Goal: Task Accomplishment & Management: Manage account settings

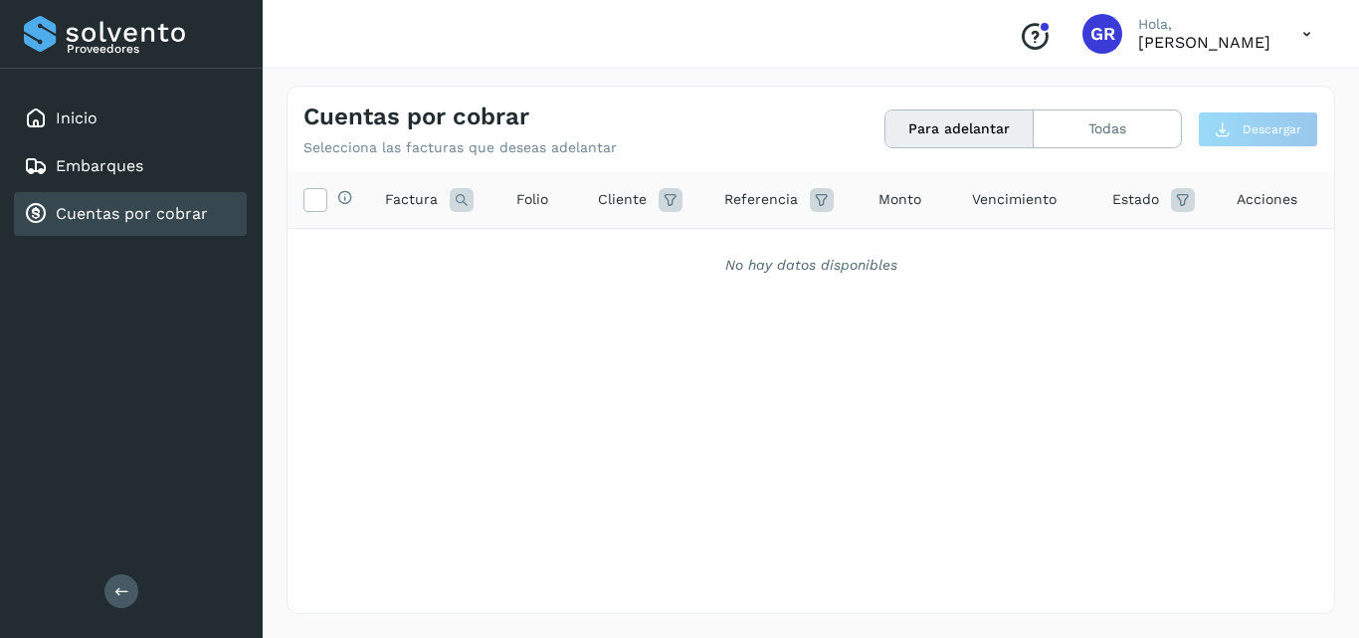
click at [134, 225] on div "Cuentas por cobrar" at bounding box center [116, 214] width 184 height 24
click at [138, 211] on link "Cuentas por cobrar" at bounding box center [132, 213] width 152 height 19
click at [96, 198] on div "Cuentas por cobrar" at bounding box center [130, 214] width 233 height 44
click at [95, 209] on link "Cuentas por cobrar" at bounding box center [132, 213] width 152 height 19
click at [93, 163] on link "Embarques" at bounding box center [100, 165] width 88 height 19
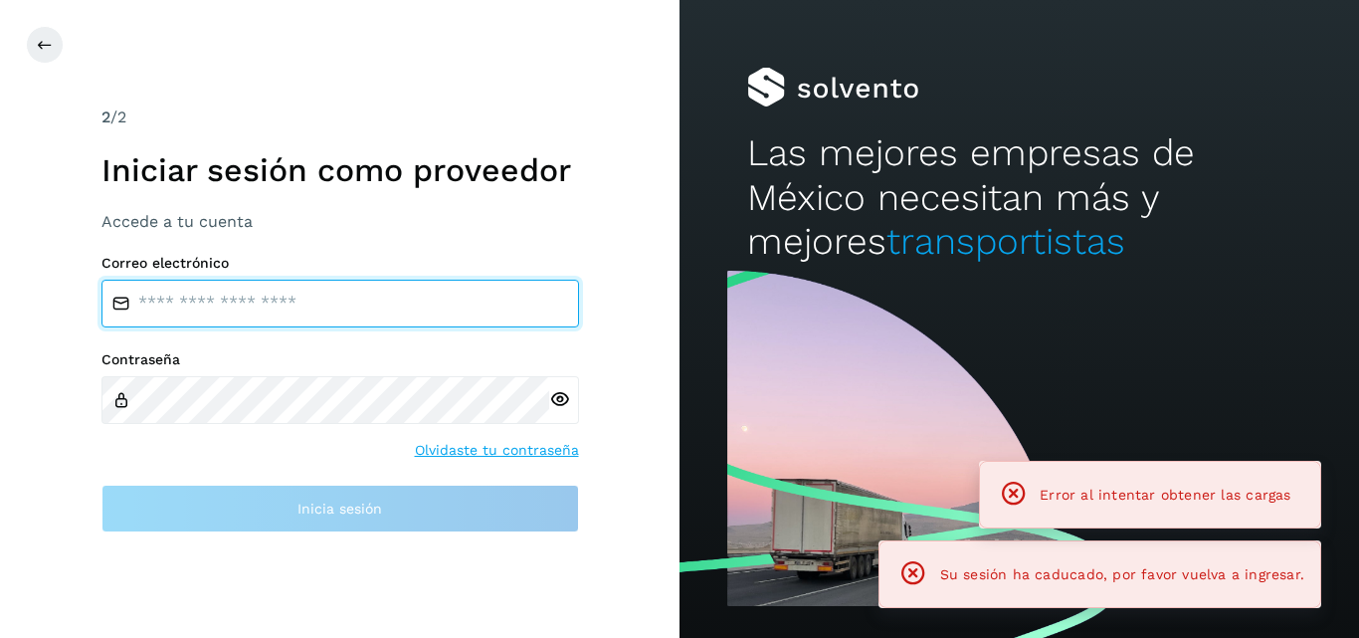
click at [208, 309] on input "email" at bounding box center [339, 303] width 477 height 48
type input "**********"
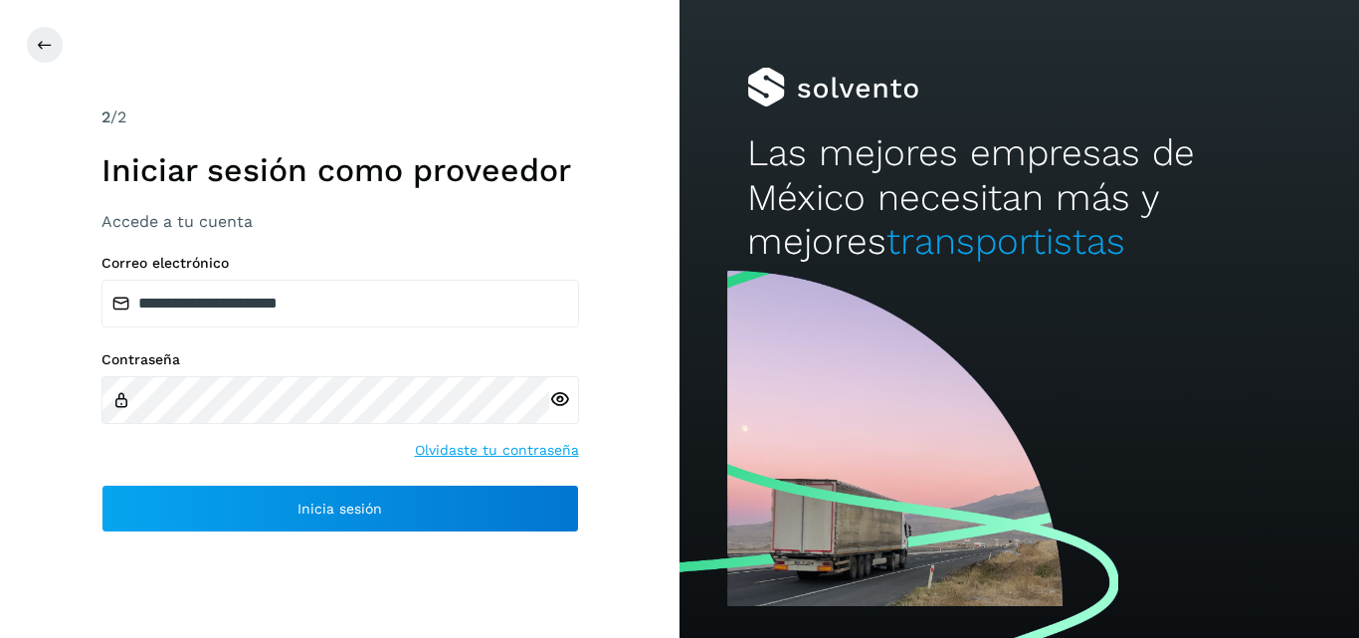
click at [562, 404] on icon at bounding box center [559, 399] width 21 height 21
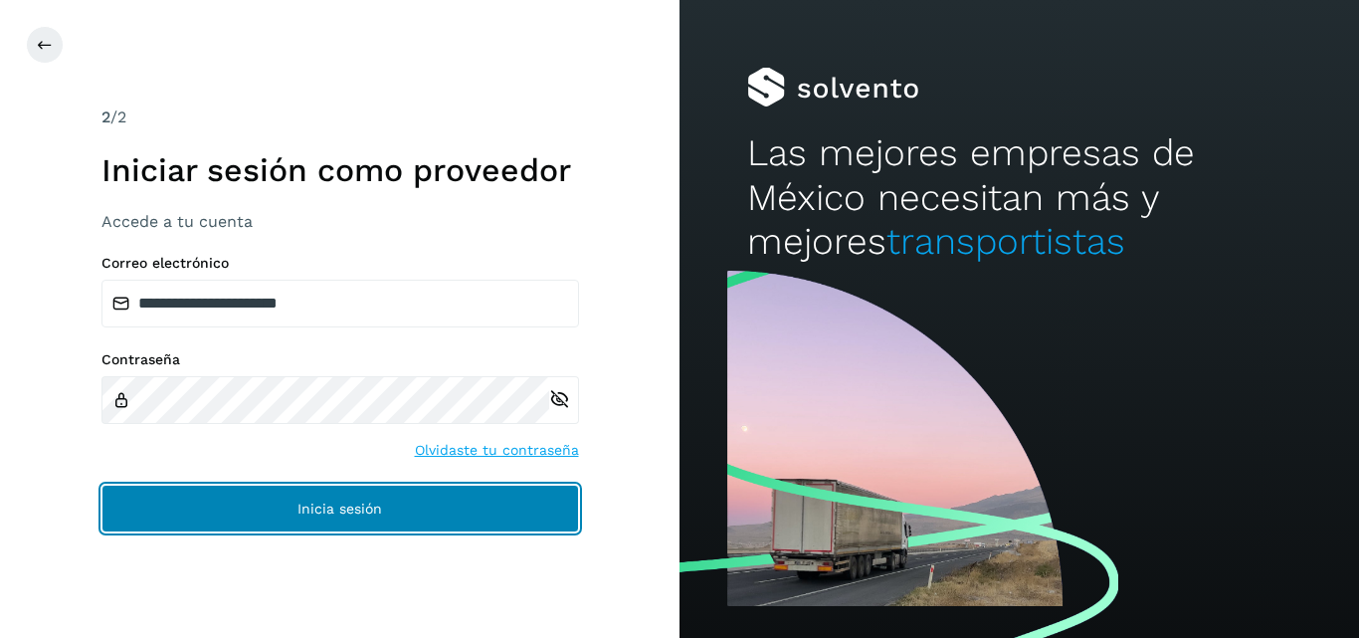
click at [295, 498] on button "Inicia sesión" at bounding box center [339, 508] width 477 height 48
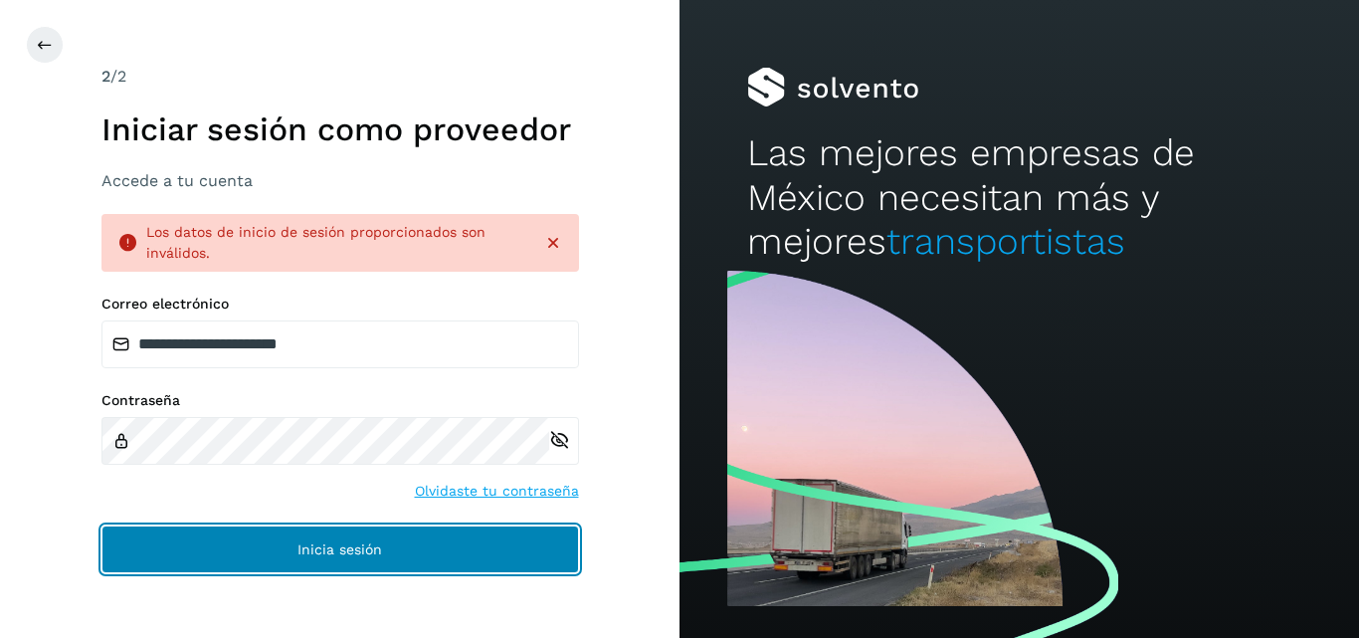
click at [261, 532] on button "Inicia sesión" at bounding box center [339, 549] width 477 height 48
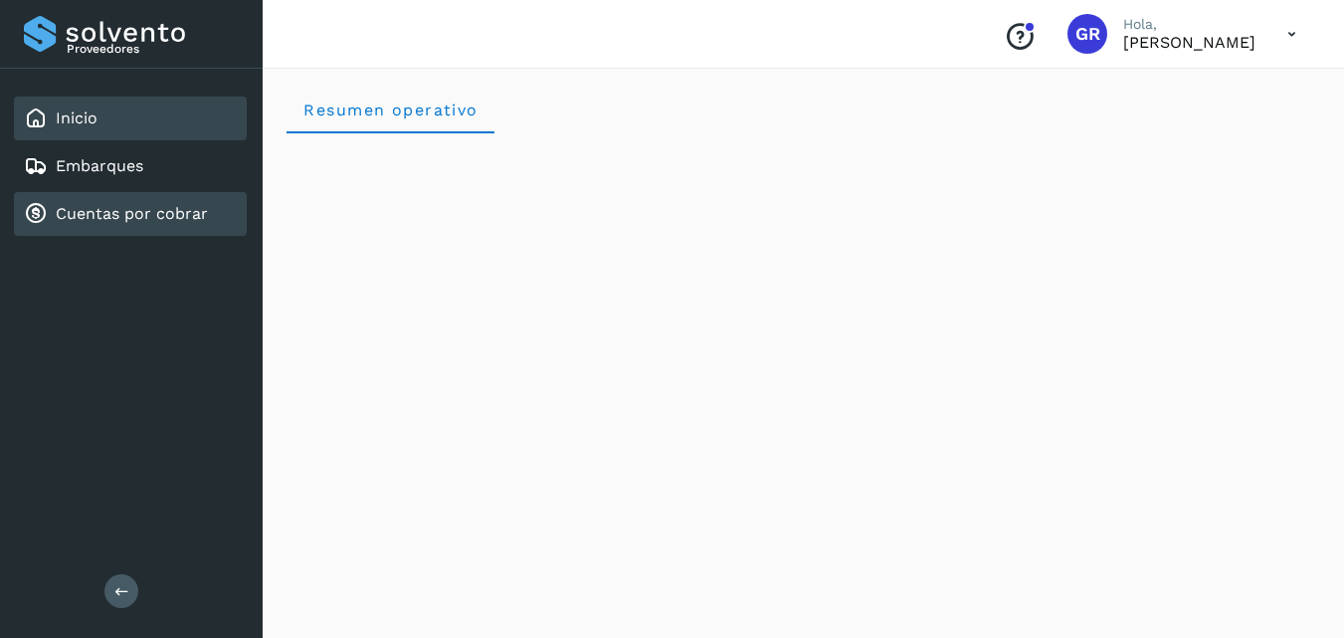
click at [184, 229] on div "Cuentas por cobrar" at bounding box center [130, 214] width 233 height 44
